Goal: Register for event/course

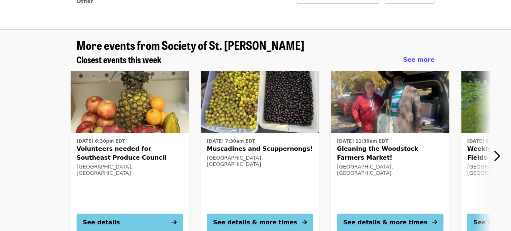
scroll to position [77, 0]
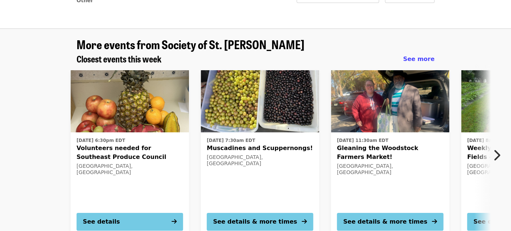
click at [496, 152] on icon "chevron-right icon" at bounding box center [496, 155] width 7 height 14
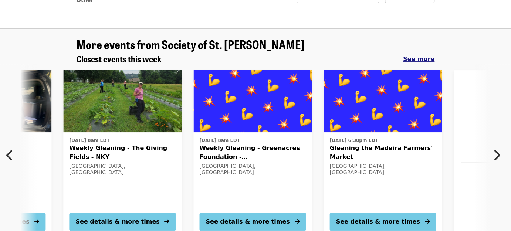
click at [419, 59] on span "See more" at bounding box center [418, 58] width 31 height 7
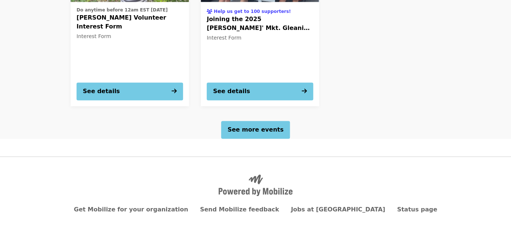
scroll to position [425, 0]
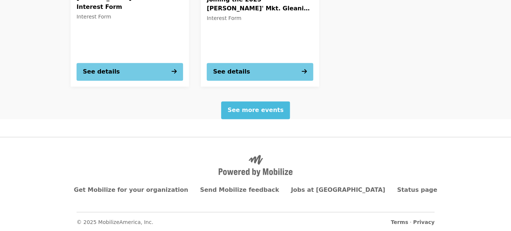
click at [257, 112] on span "See more events" at bounding box center [256, 110] width 56 height 7
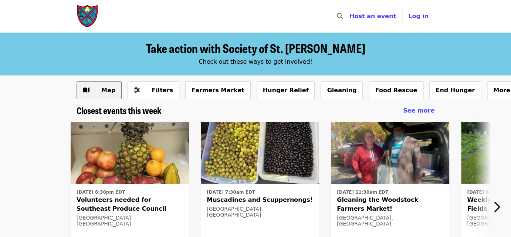
click at [112, 90] on span "Map" at bounding box center [108, 90] width 14 height 7
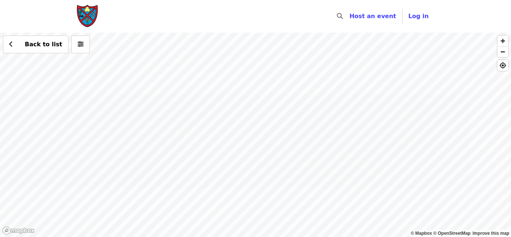
click at [295, 95] on div "Back to list" at bounding box center [255, 135] width 511 height 204
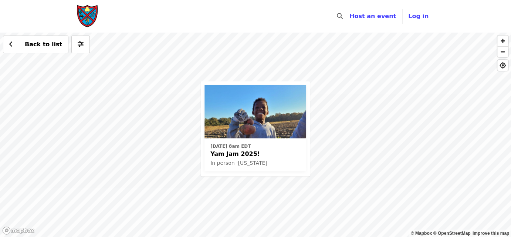
click at [228, 152] on span "Yam Jam 2025!" at bounding box center [255, 153] width 90 height 9
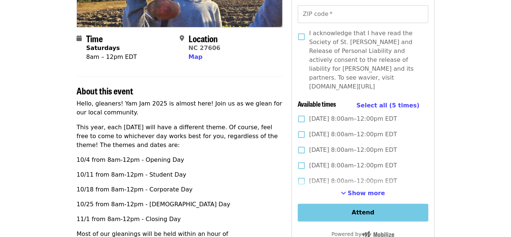
scroll to position [152, 0]
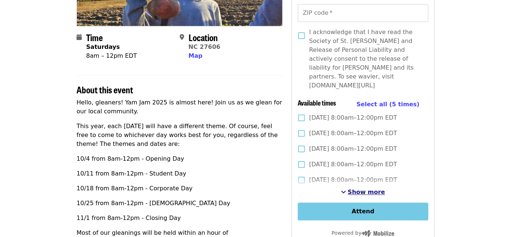
click at [359, 188] on span "Show more" at bounding box center [366, 191] width 37 height 7
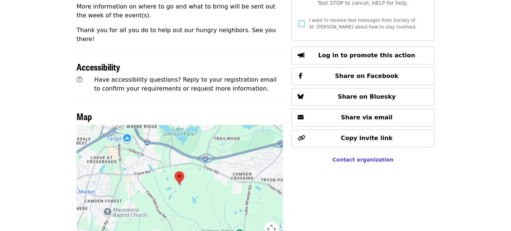
scroll to position [432, 0]
